Goal: Information Seeking & Learning: Learn about a topic

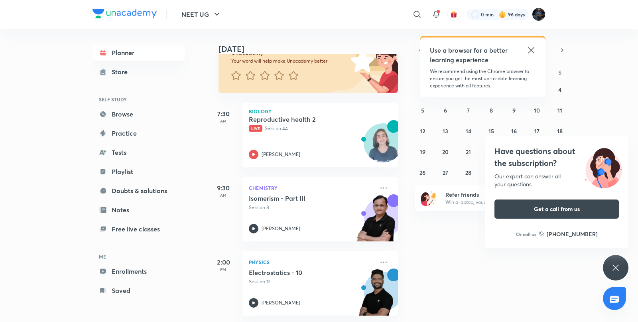
scroll to position [74, 0]
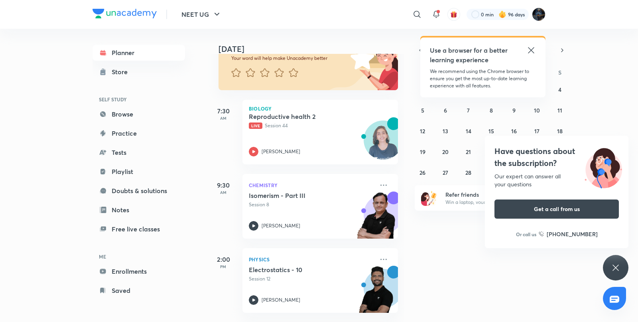
click at [616, 265] on icon at bounding box center [616, 268] width 10 height 10
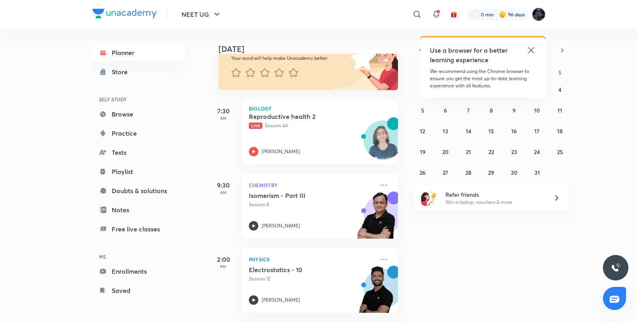
click at [531, 46] on icon at bounding box center [531, 50] width 10 height 10
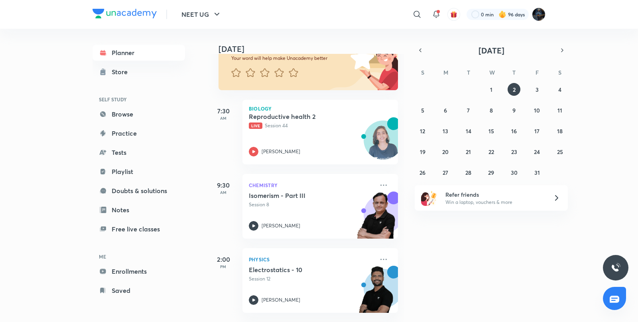
click at [499, 86] on div "28 29 30 1 2 3 4 5 6 7 8 9 10 11 12 13 14 15 16 17 18 19 20 21 22 23 24 25 26 2…" at bounding box center [491, 131] width 153 height 96
click at [493, 87] on button "1" at bounding box center [491, 89] width 13 height 13
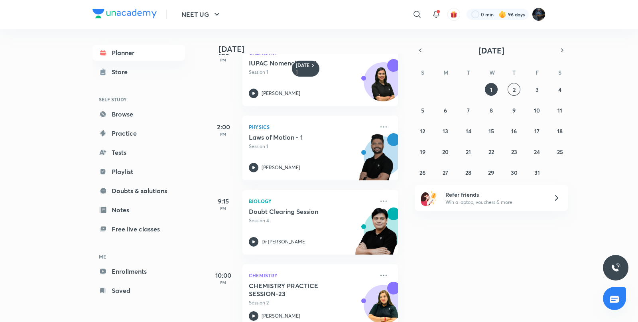
scroll to position [98, 0]
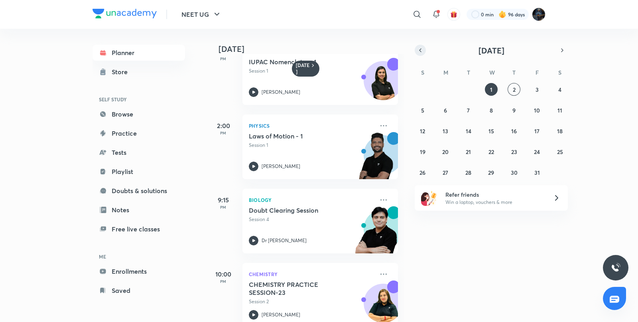
click at [422, 48] on icon "button" at bounding box center [420, 50] width 6 height 7
click at [473, 179] on div "[DATE] 7:30 AM Biology Biotech application lec 3 rep health lec1 Session 43 [PE…" at bounding box center [421, 175] width 429 height 293
click at [472, 173] on button "30" at bounding box center [468, 172] width 13 height 13
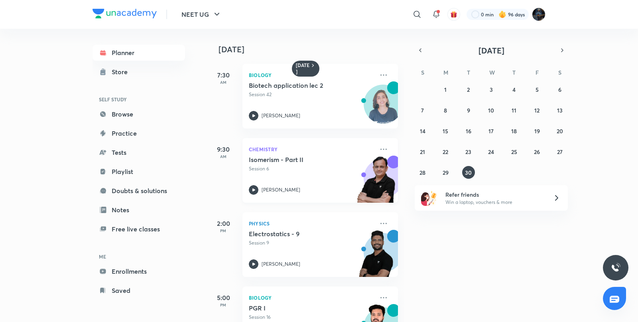
click at [254, 192] on icon at bounding box center [254, 190] width 10 height 10
